Goal: Browse casually

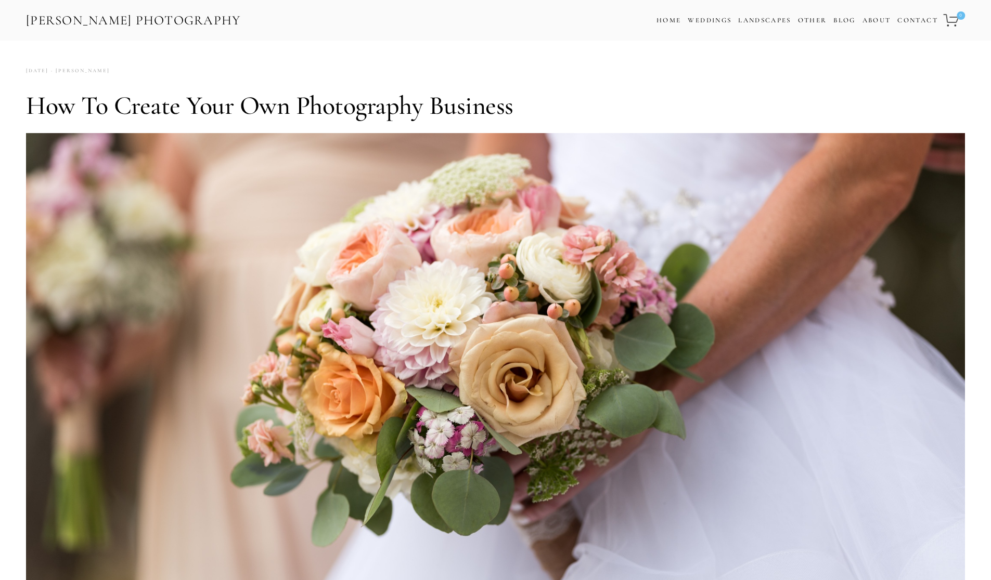
click at [214, 21] on link "[PERSON_NAME] Photography" at bounding box center [133, 20] width 217 height 23
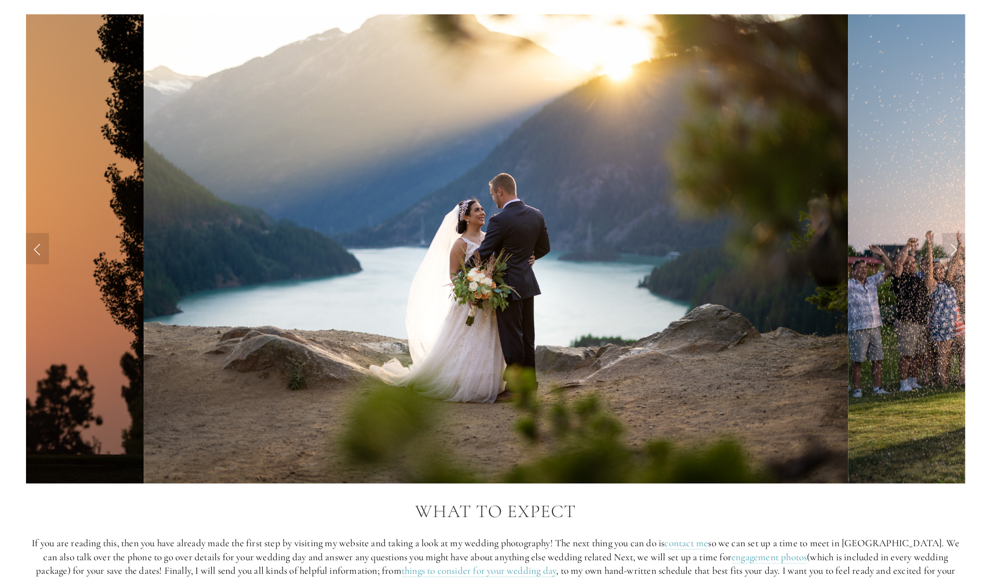
scroll to position [1019, 0]
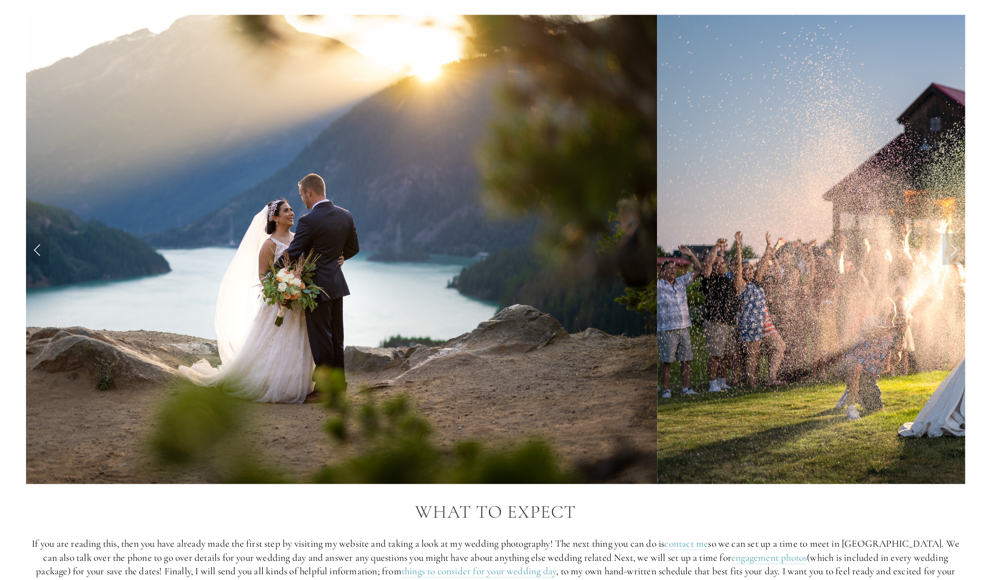
click at [945, 252] on link "Next Slide" at bounding box center [953, 248] width 23 height 31
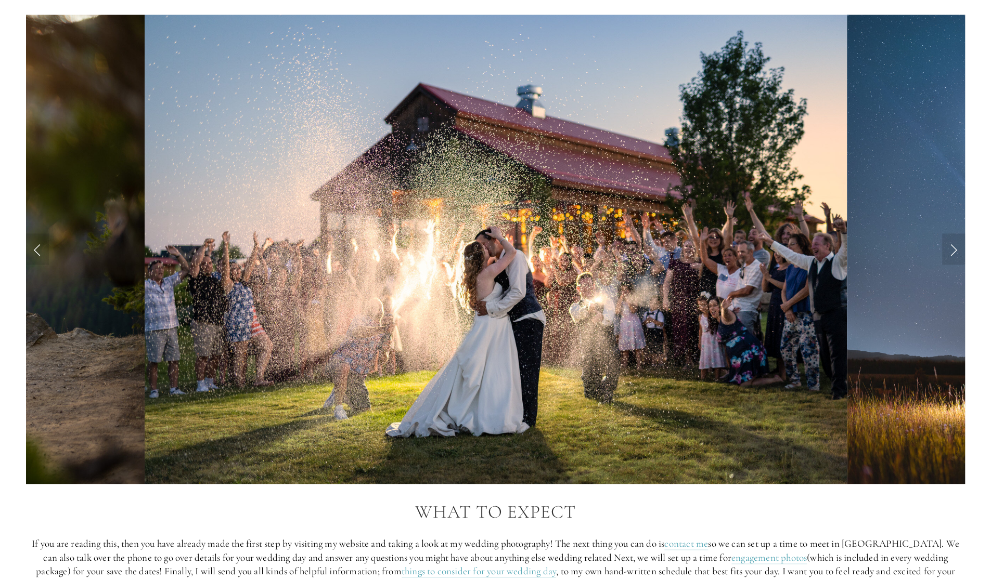
click at [935, 250] on img at bounding box center [1003, 250] width 313 height 470
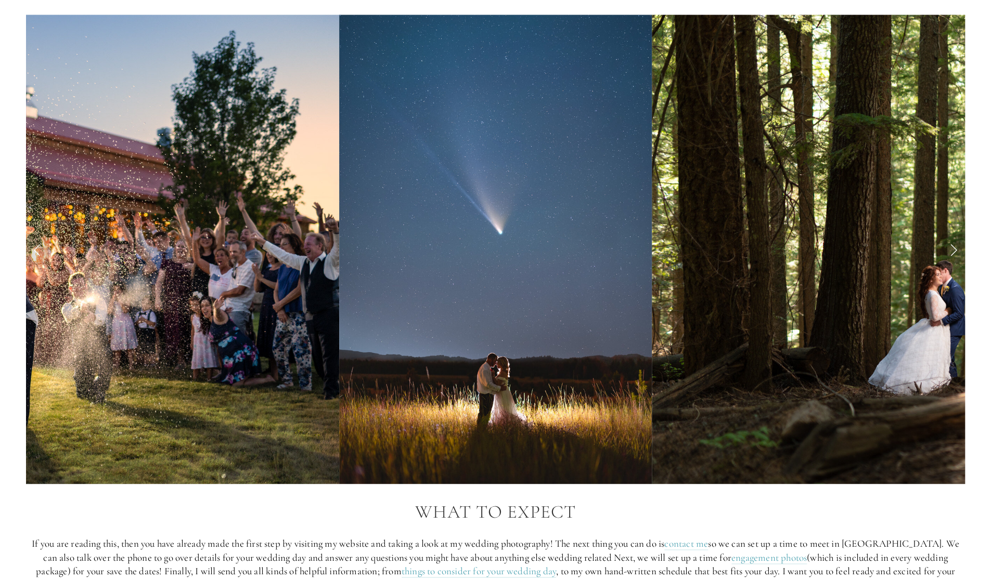
click at [930, 251] on img at bounding box center [1004, 250] width 704 height 470
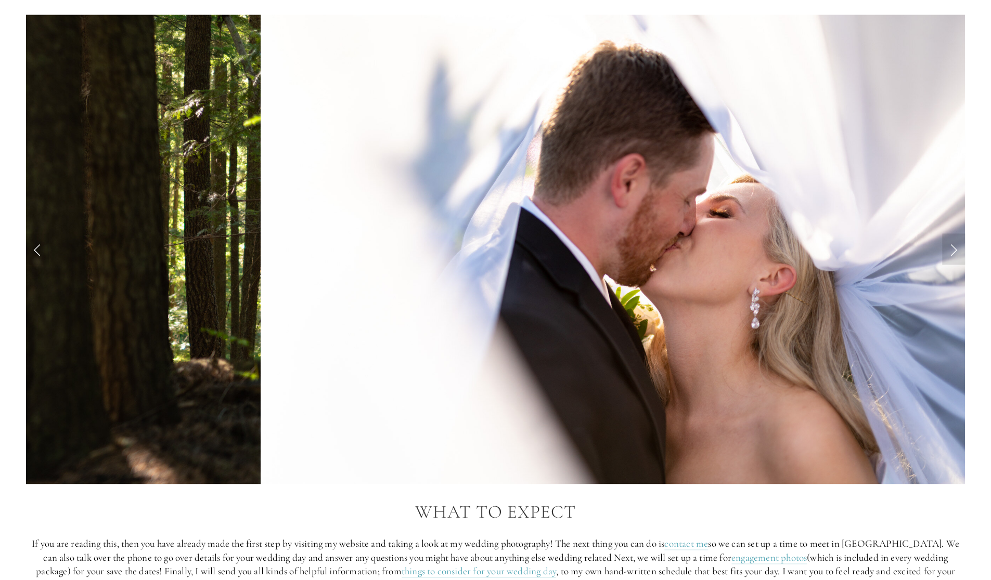
click at [926, 249] on img at bounding box center [613, 250] width 704 height 470
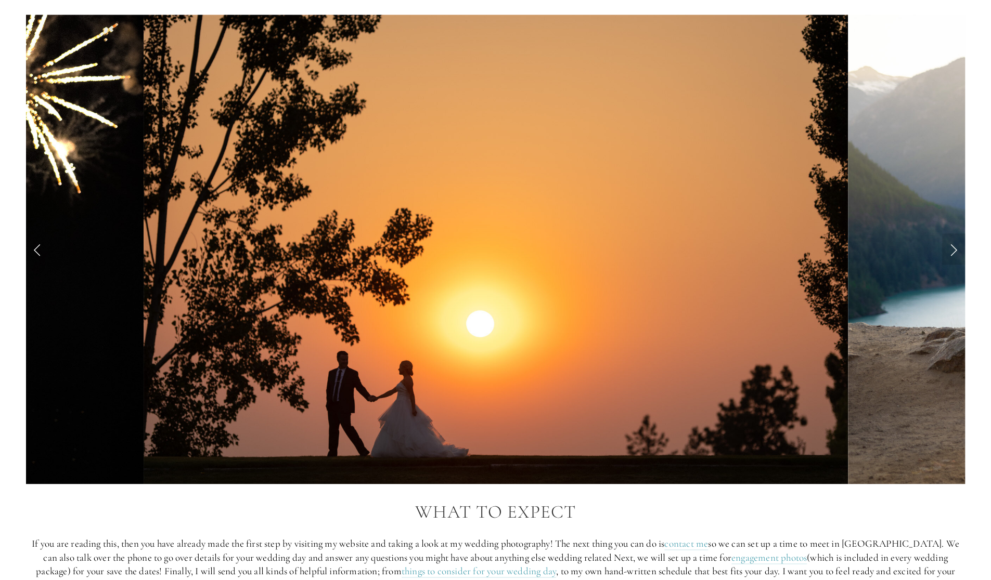
click at [942, 245] on link "Next Slide" at bounding box center [953, 248] width 23 height 31
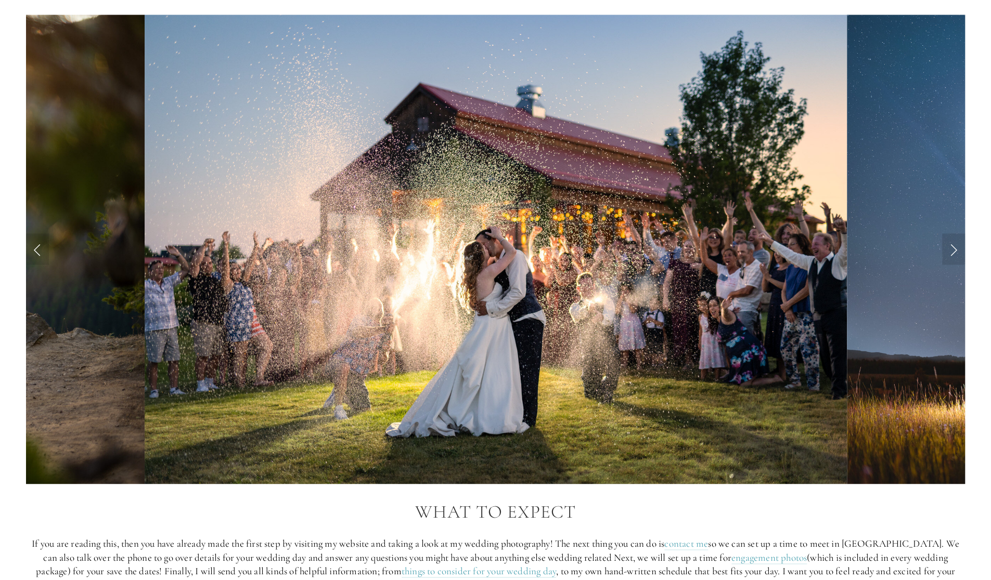
click at [932, 253] on img at bounding box center [1003, 250] width 313 height 470
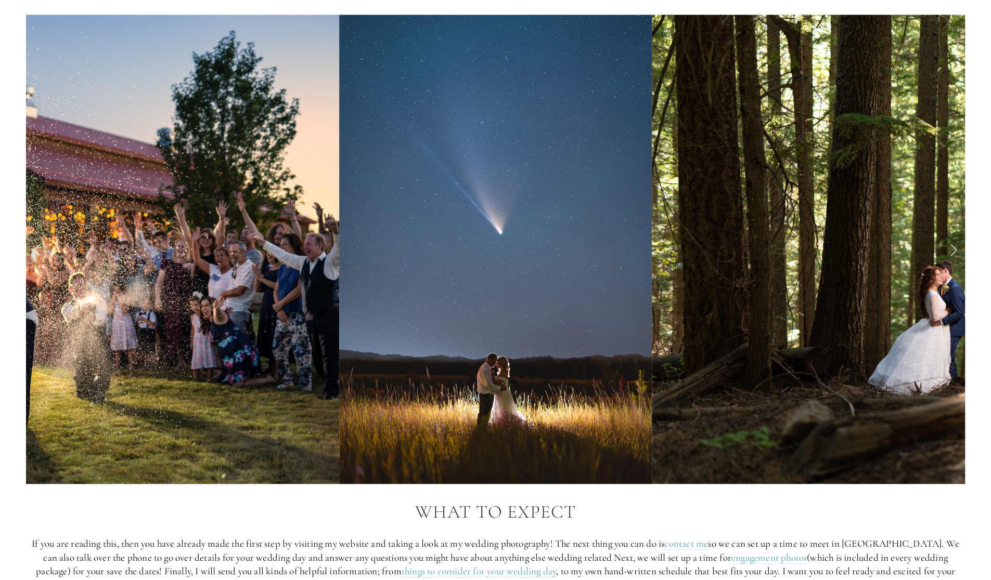
click at [929, 253] on img at bounding box center [1004, 250] width 704 height 470
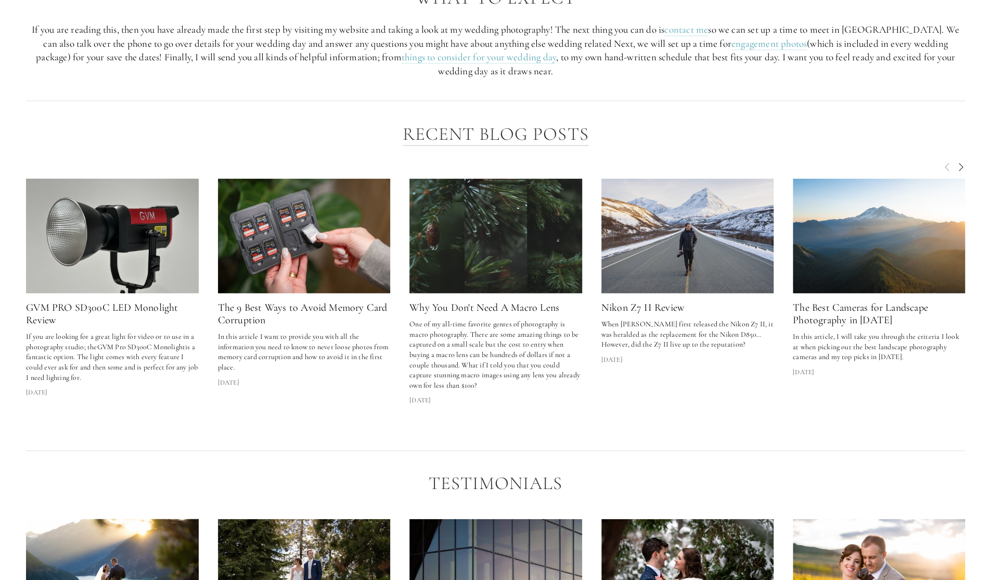
scroll to position [1532, 0]
click at [960, 164] on span "Next" at bounding box center [960, 166] width 8 height 9
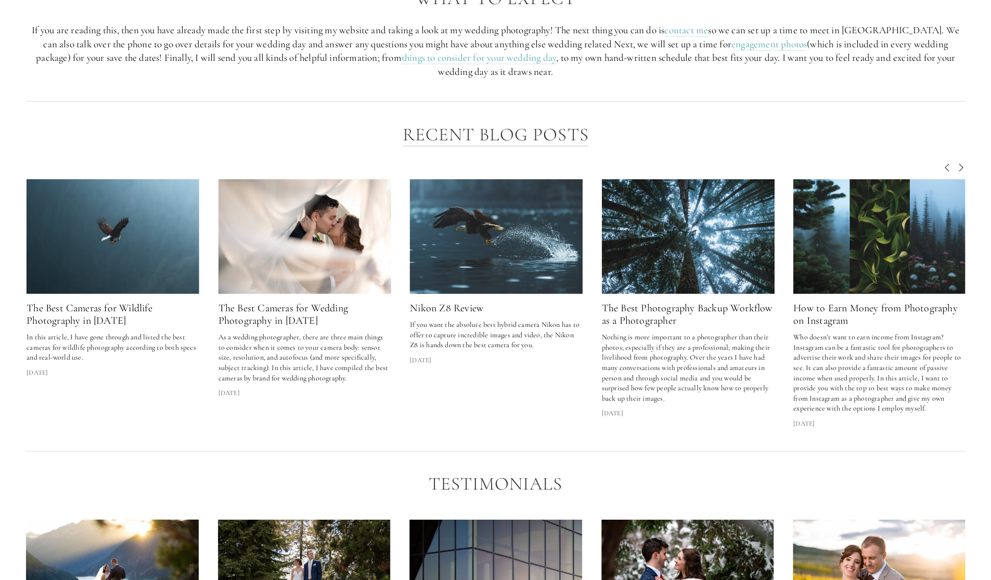
click at [957, 166] on span "Next" at bounding box center [960, 166] width 8 height 9
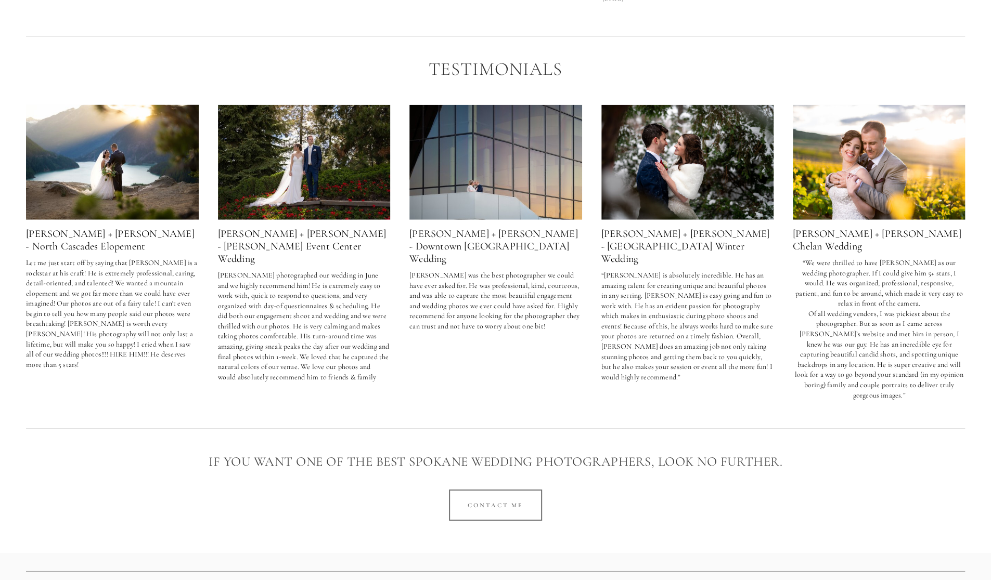
scroll to position [1971, 0]
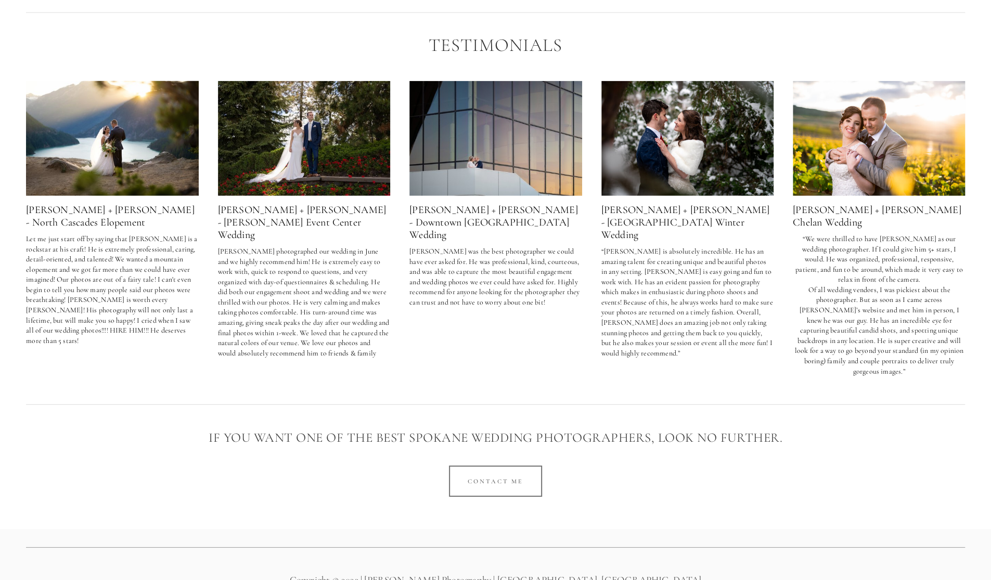
click at [944, 174] on img at bounding box center [879, 138] width 173 height 115
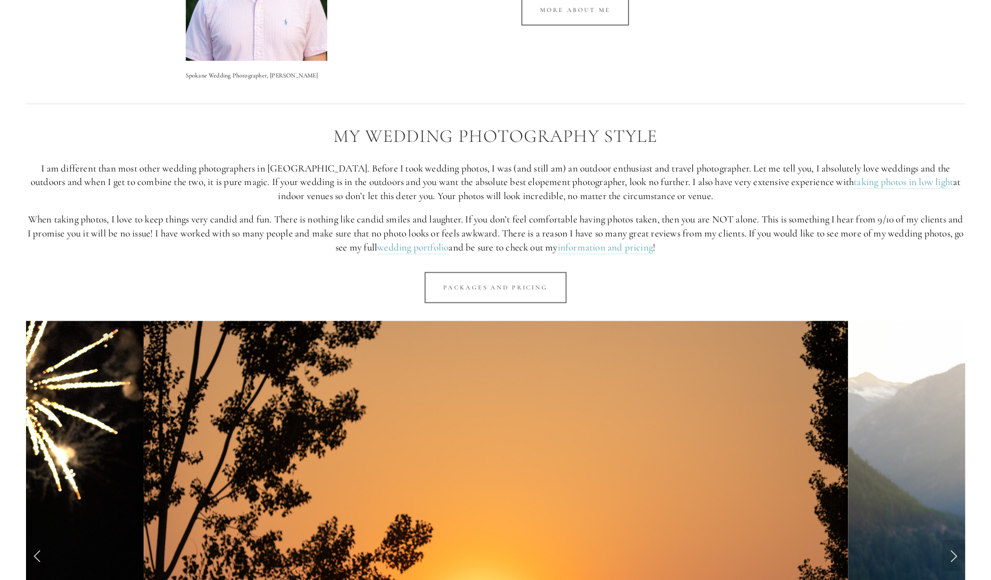
scroll to position [714, 0]
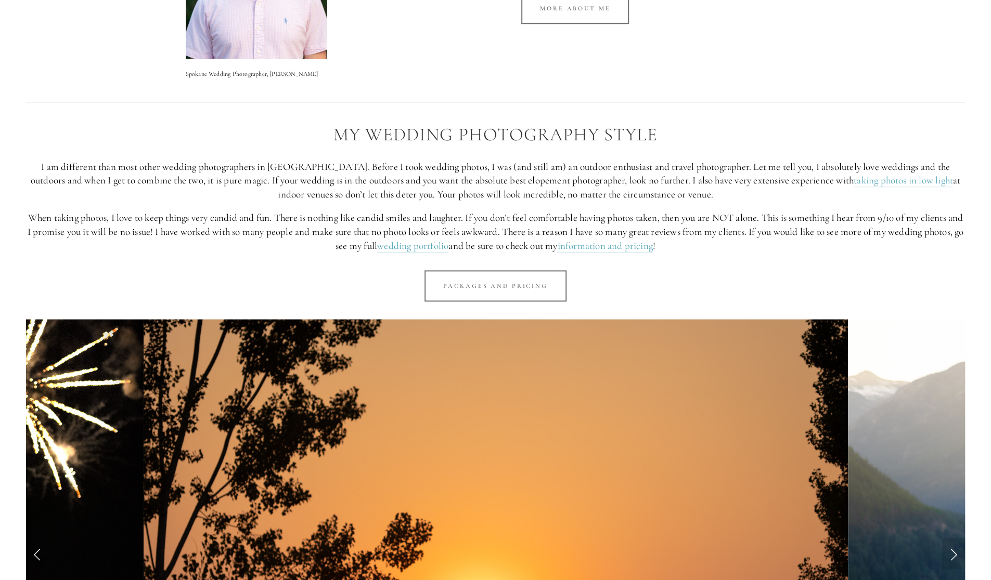
click at [534, 287] on link "Packages and Pricing" at bounding box center [495, 285] width 142 height 31
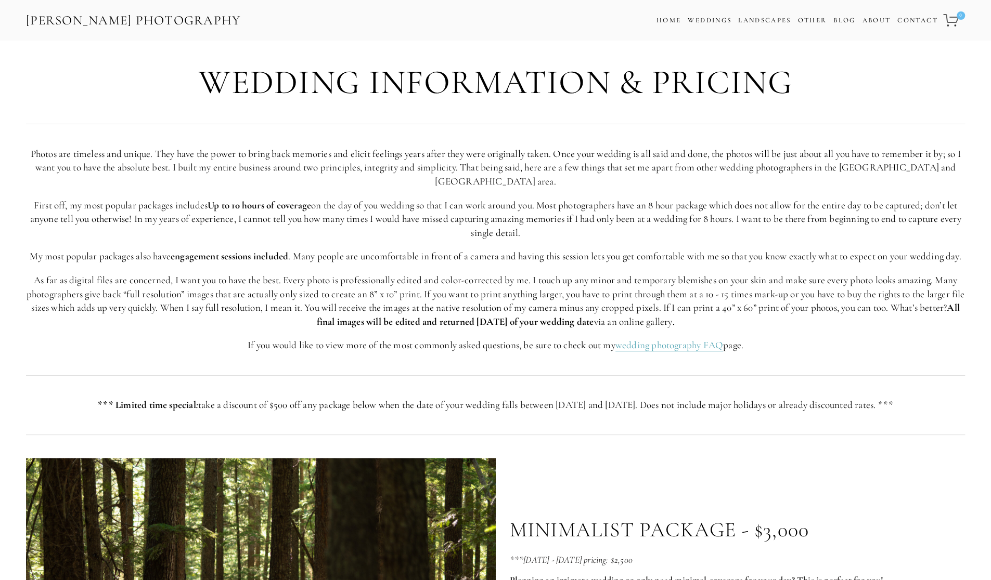
click at [766, 22] on link "Landscapes" at bounding box center [764, 20] width 53 height 8
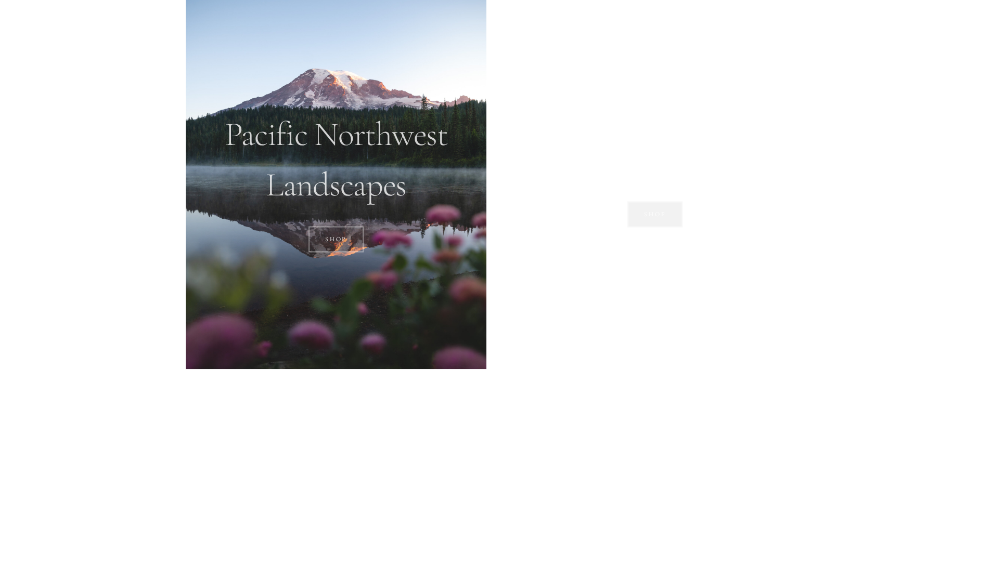
scroll to position [1304, 0]
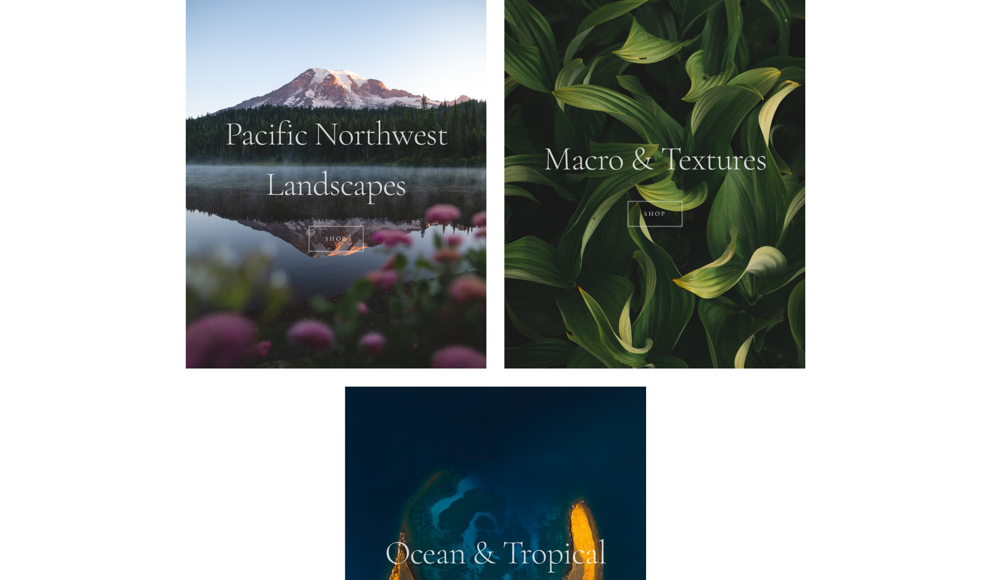
click at [715, 151] on div at bounding box center [654, 180] width 301 height 376
click at [654, 217] on link "Shop" at bounding box center [655, 214] width 56 height 26
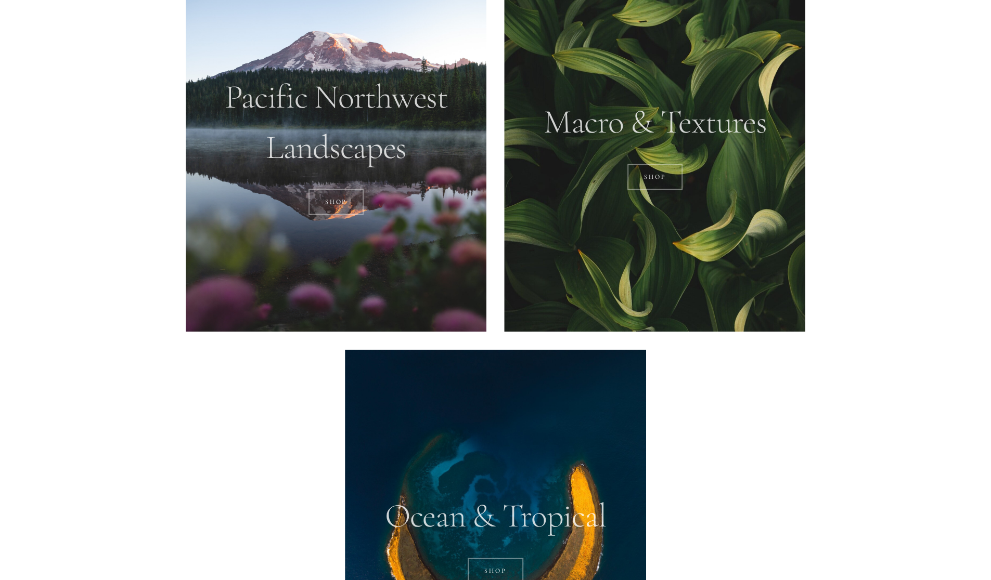
scroll to position [1343, 0]
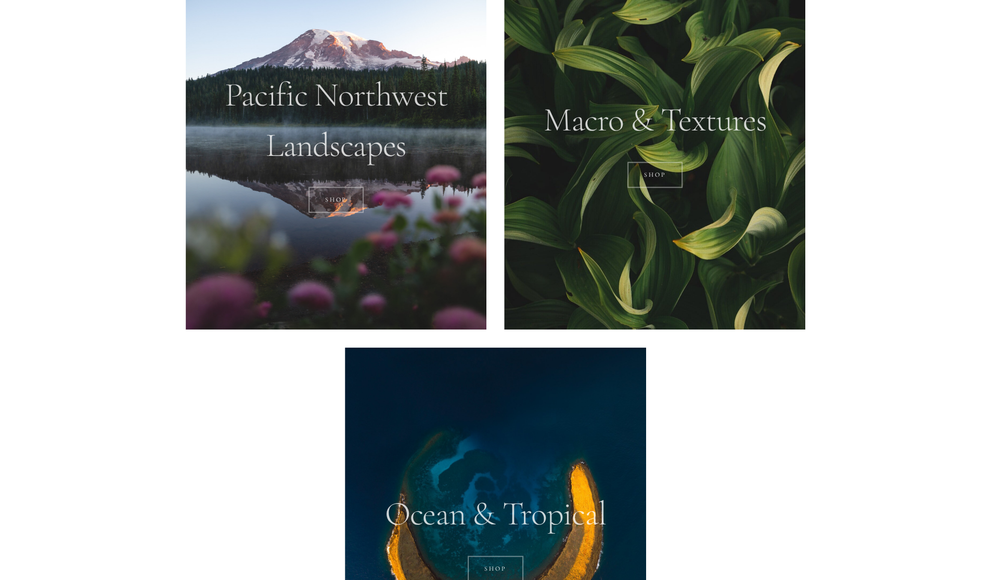
click at [656, 180] on link "Shop" at bounding box center [655, 175] width 56 height 26
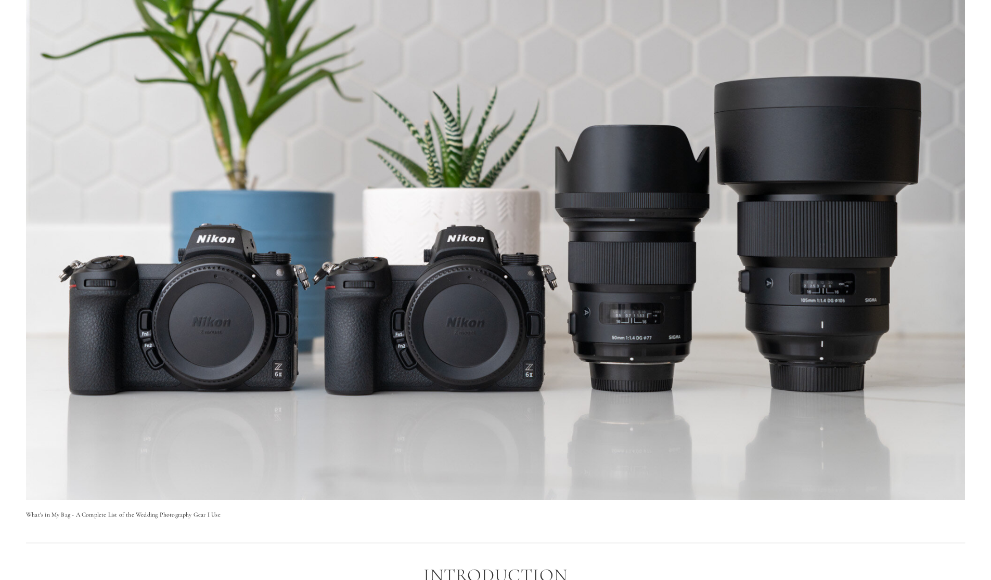
scroll to position [262, 0]
